Goal: Connect with others: Connect with others

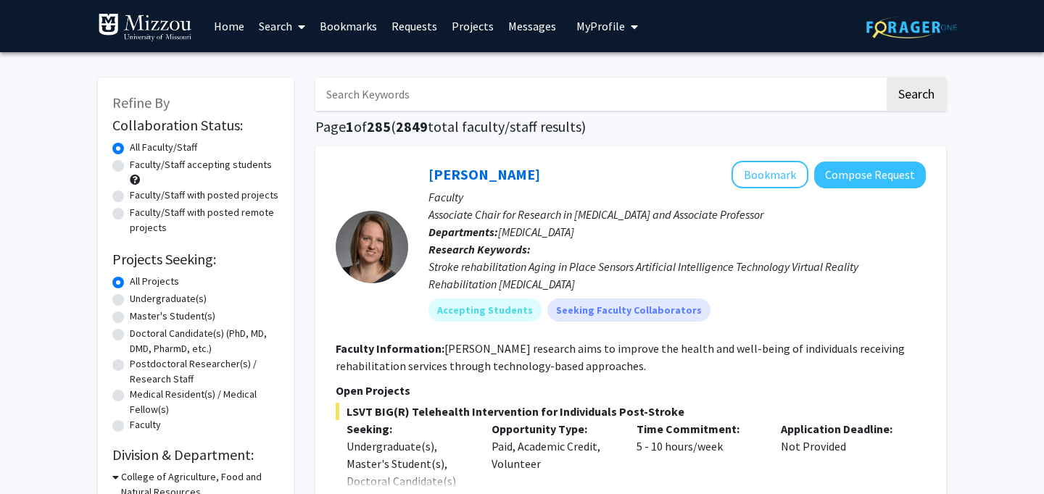
click at [335, 28] on link "Bookmarks" at bounding box center [348, 26] width 72 height 51
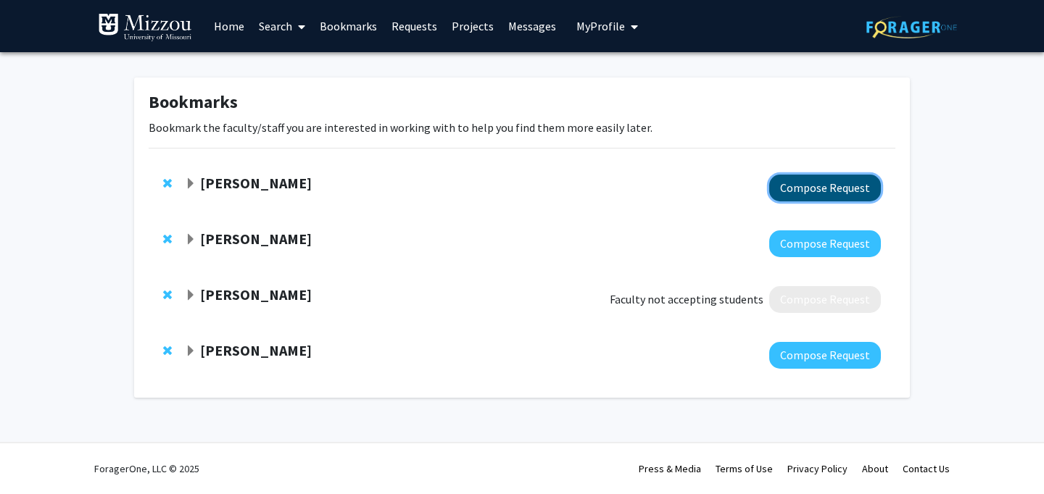
click at [809, 187] on button "Compose Request" at bounding box center [825, 188] width 112 height 27
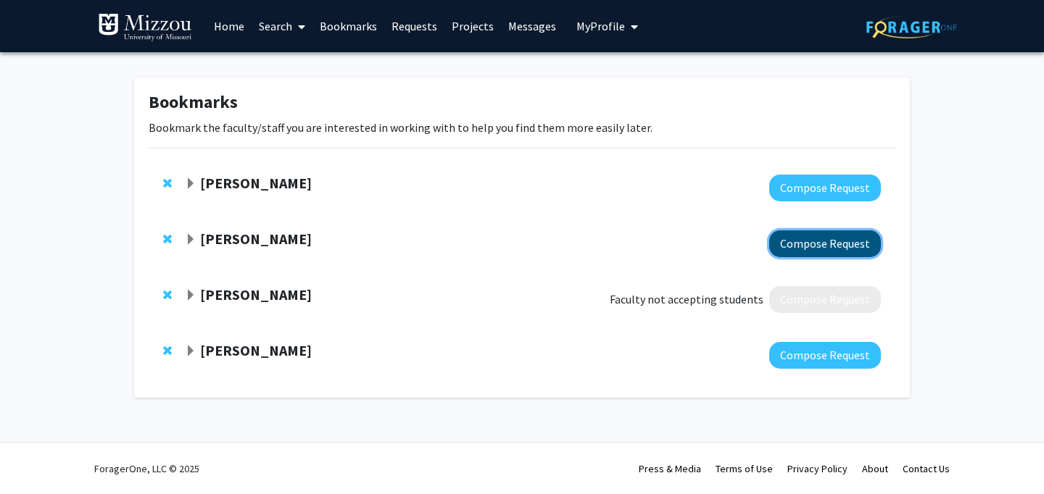
click at [783, 247] on button "Compose Request" at bounding box center [825, 243] width 112 height 27
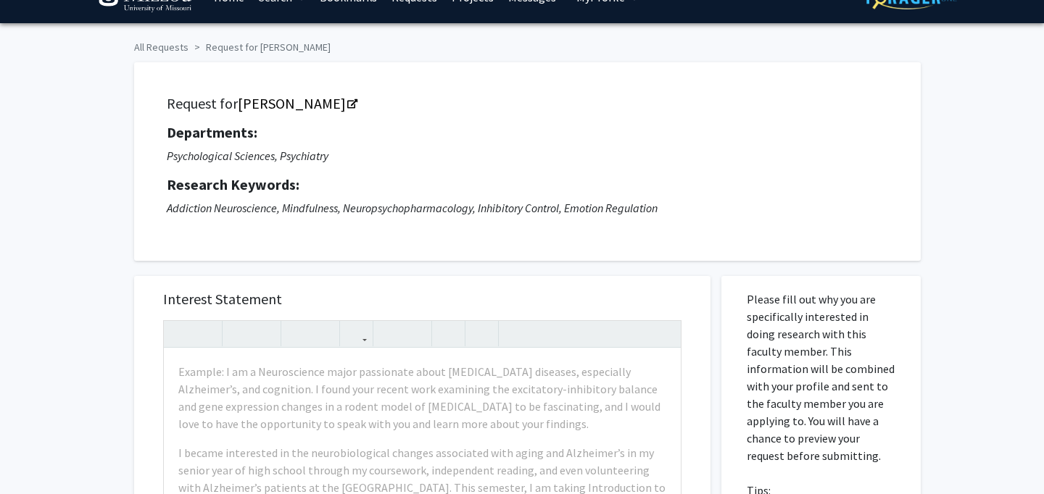
scroll to position [33, 0]
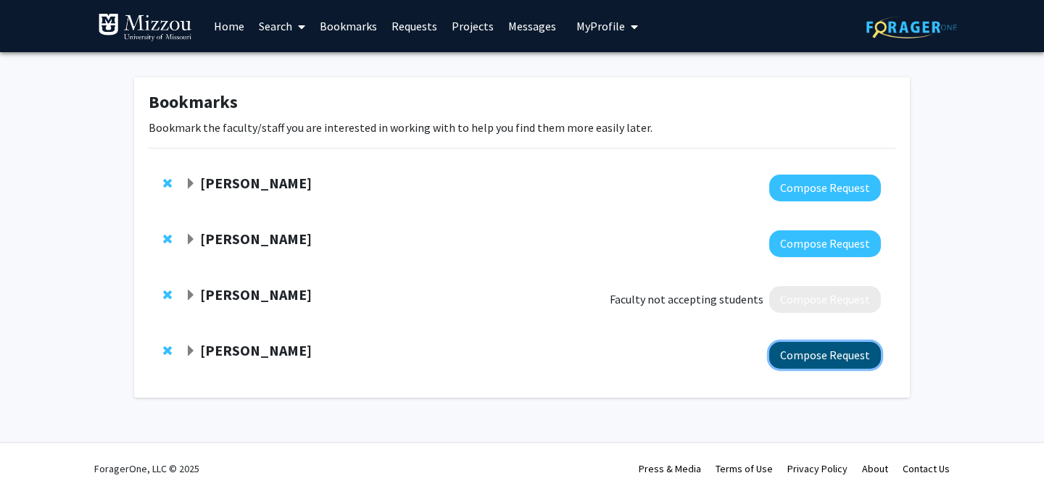
click at [781, 362] on button "Compose Request" at bounding box center [825, 355] width 112 height 27
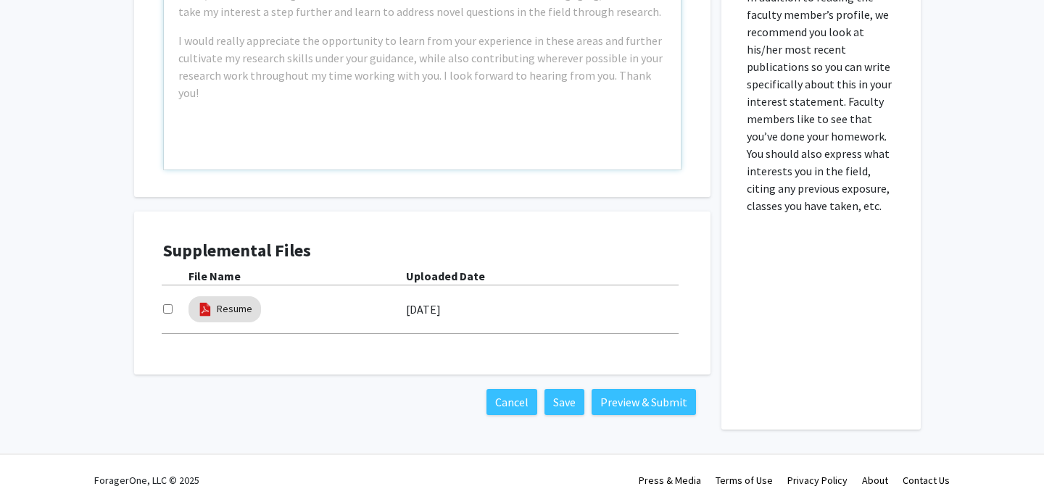
scroll to position [556, 0]
